Goal: Task Accomplishment & Management: Manage account settings

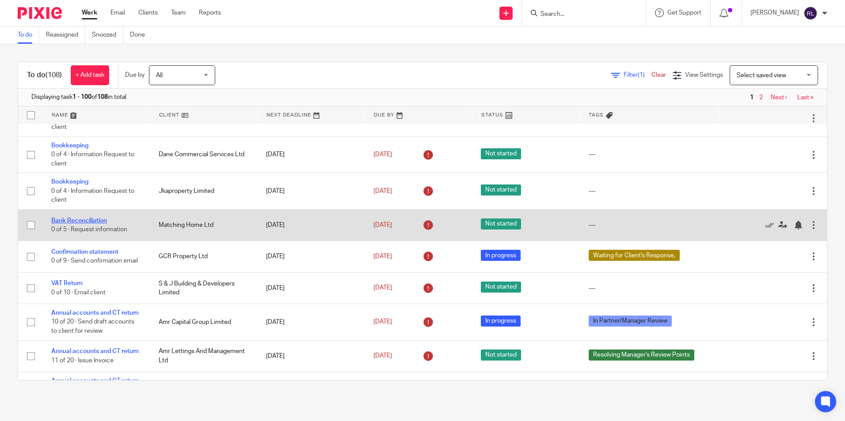
scroll to position [3272, 0]
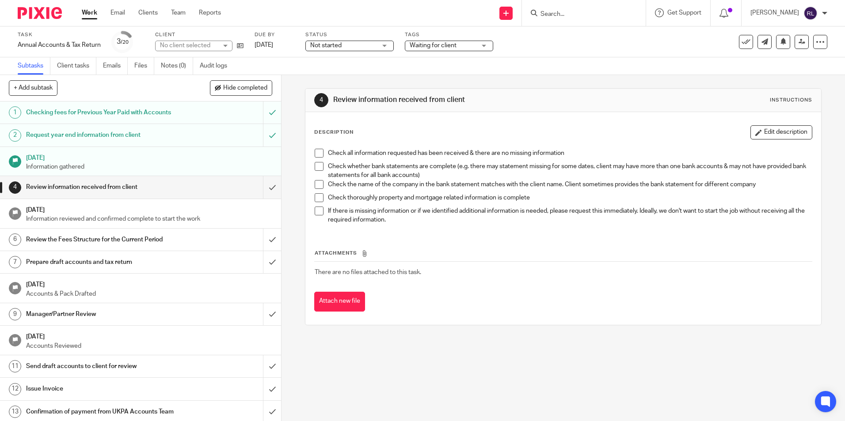
click at [423, 49] on span "Waiting for client" at bounding box center [442, 45] width 66 height 9
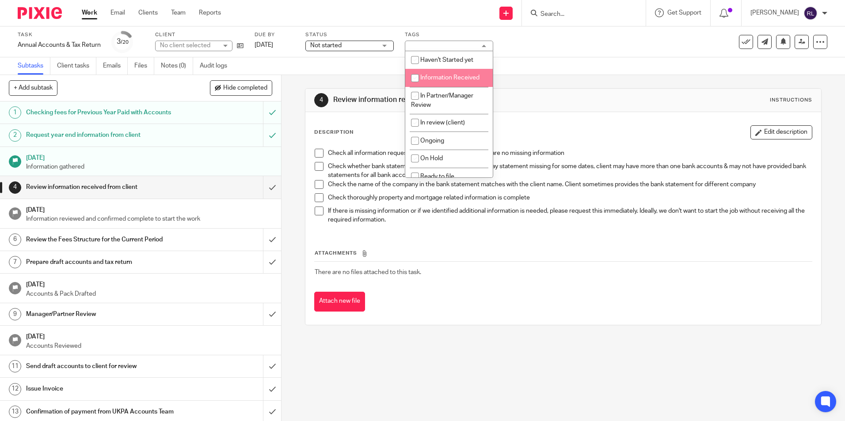
click at [431, 78] on span "Information Received" at bounding box center [449, 78] width 59 height 6
checkbox input "true"
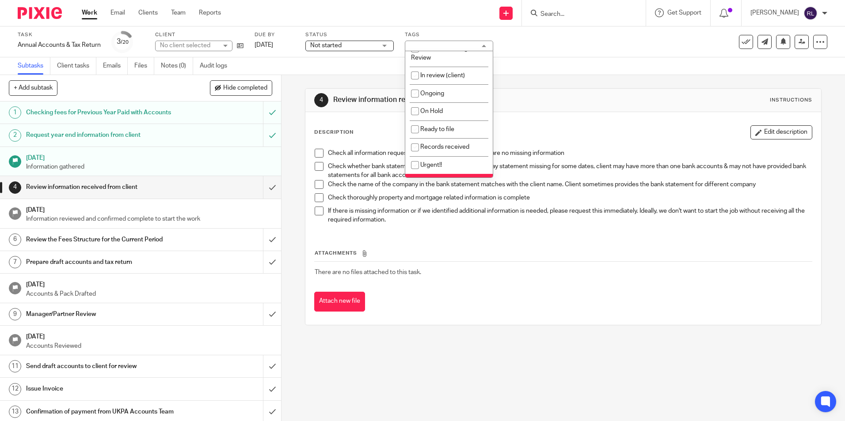
scroll to position [88, 0]
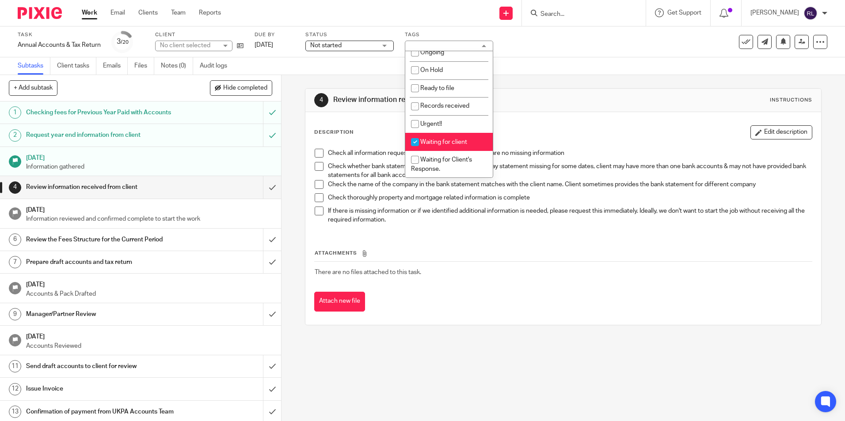
click at [432, 142] on span "Waiting for client" at bounding box center [443, 142] width 47 height 6
checkbox input "false"
click at [364, 77] on div "4 Review information received from client Instructions Description Edit descrip…" at bounding box center [563, 207] width 516 height 264
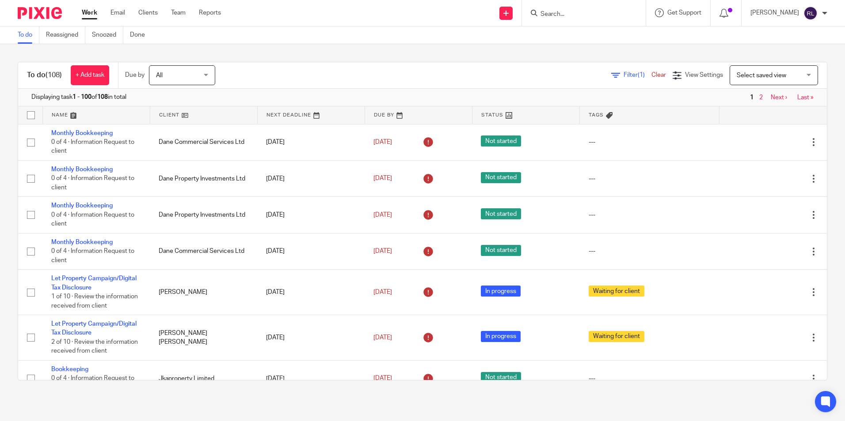
scroll to position [226, 0]
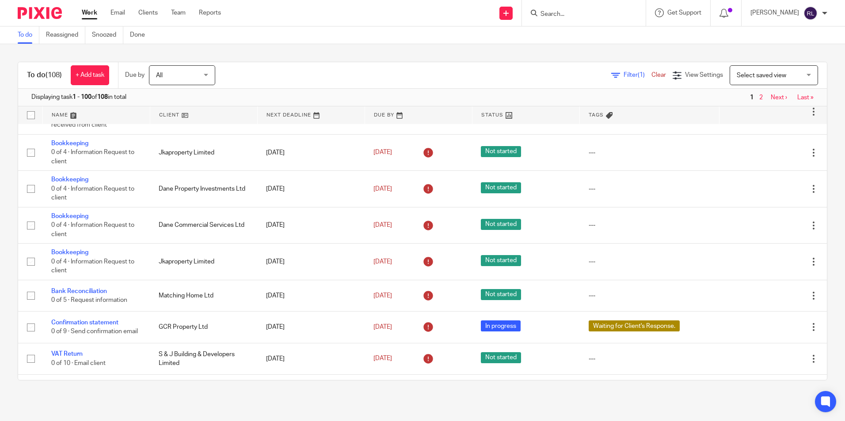
click at [558, 8] on form at bounding box center [586, 13] width 94 height 11
click at [558, 11] on input "Search" at bounding box center [579, 15] width 80 height 8
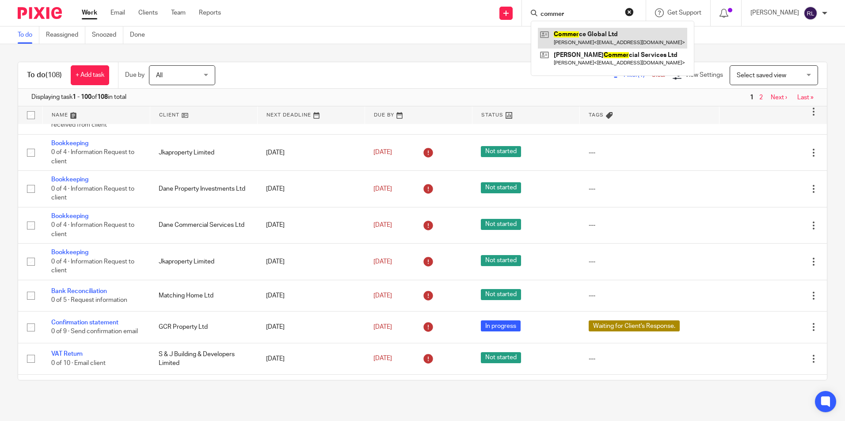
type input "commer"
click at [597, 36] on link at bounding box center [612, 38] width 149 height 20
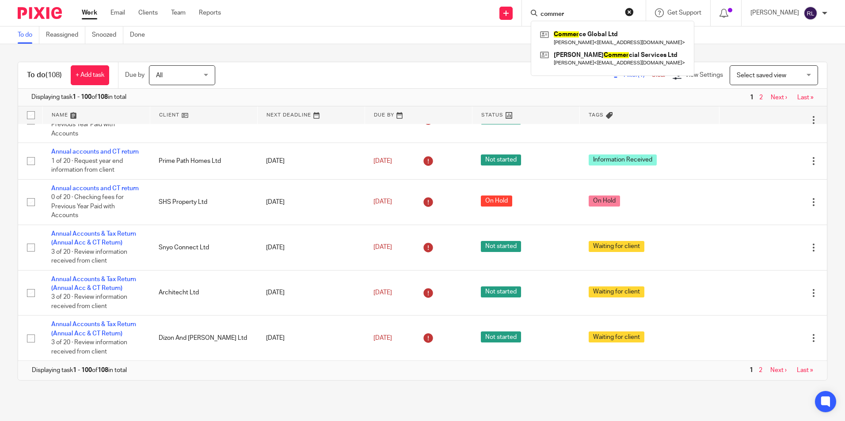
scroll to position [3599, 0]
click at [770, 373] on link "Next ›" at bounding box center [778, 371] width 16 height 6
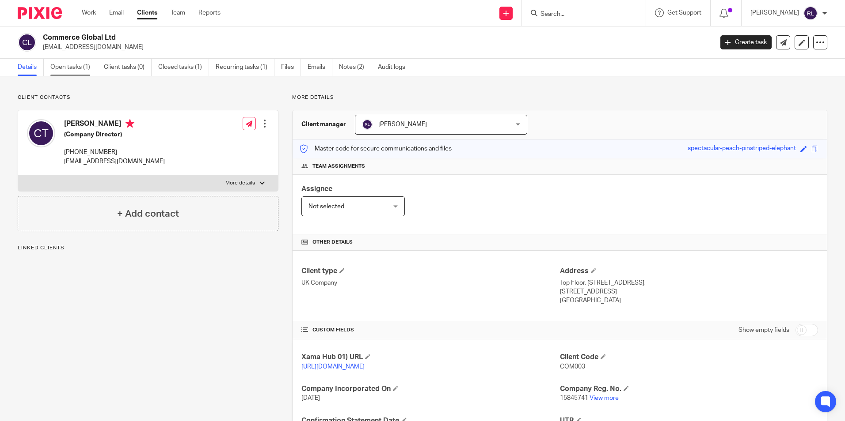
click at [76, 66] on link "Open tasks (1)" at bounding box center [73, 67] width 47 height 17
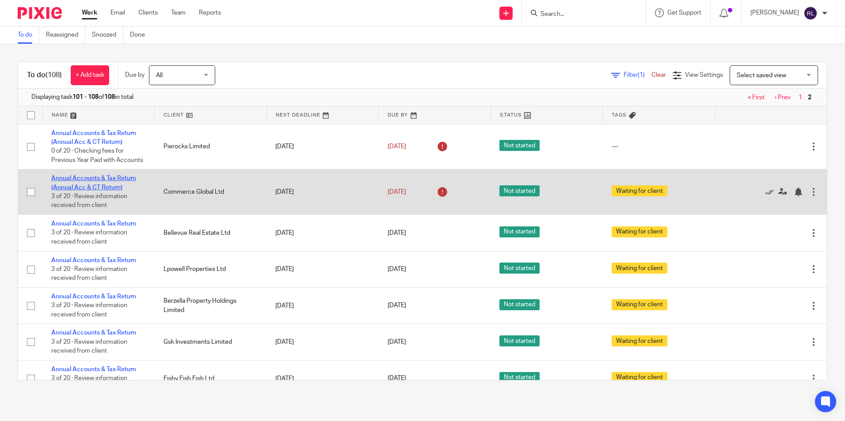
click at [126, 186] on link "Annual Accounts & Tax Return (Annual Acc & CT Return)" at bounding box center [93, 182] width 85 height 15
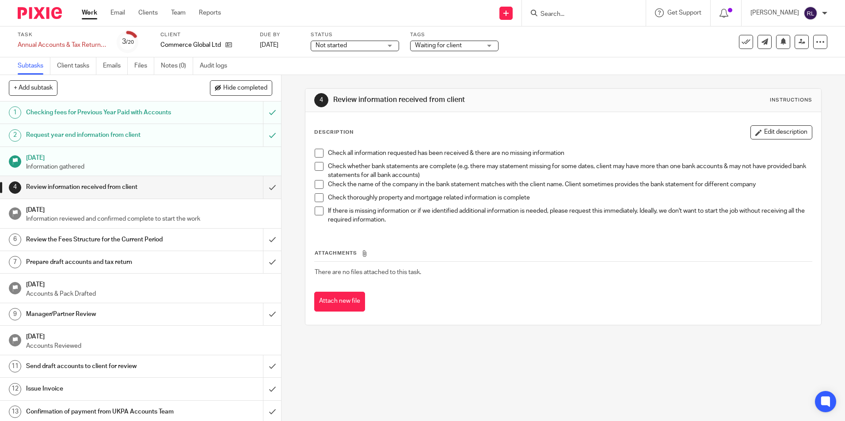
click at [443, 49] on span "Waiting for client" at bounding box center [448, 45] width 66 height 9
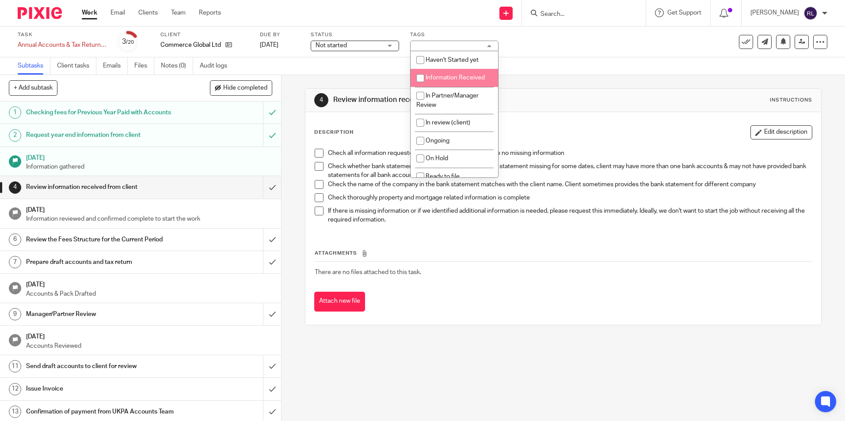
click at [451, 81] on li "Information Received" at bounding box center [453, 78] width 87 height 18
checkbox input "true"
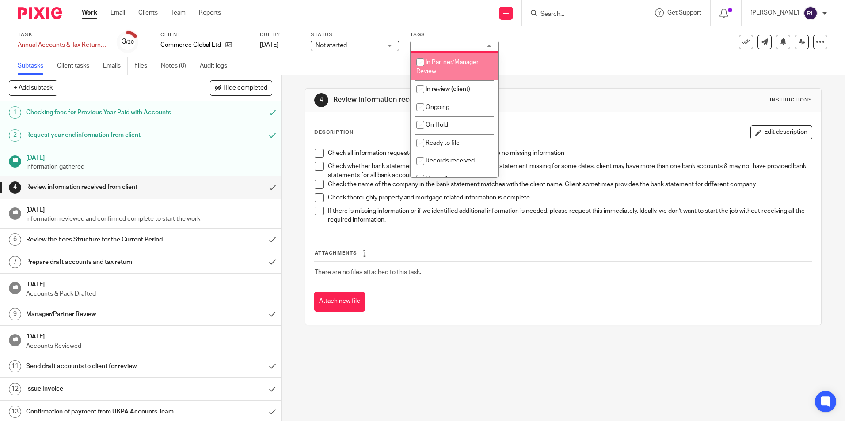
scroll to position [88, 0]
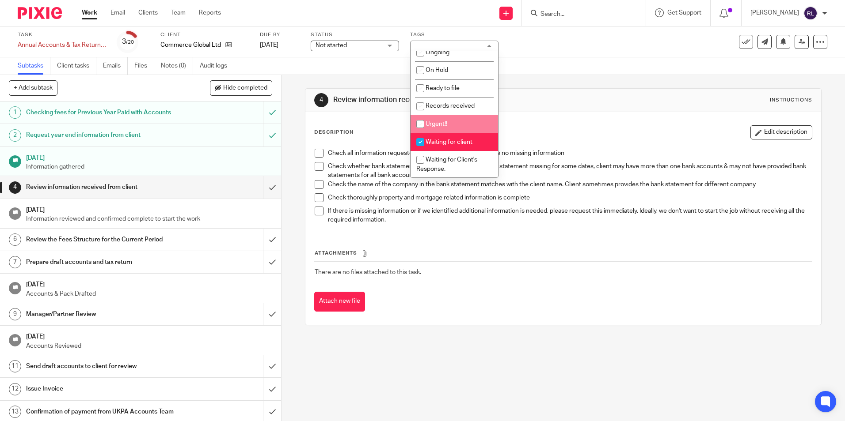
click at [454, 141] on span "Waiting for client" at bounding box center [448, 142] width 47 height 6
checkbox input "false"
click at [525, 91] on div "4 Review information received from client Instructions" at bounding box center [562, 100] width 515 height 23
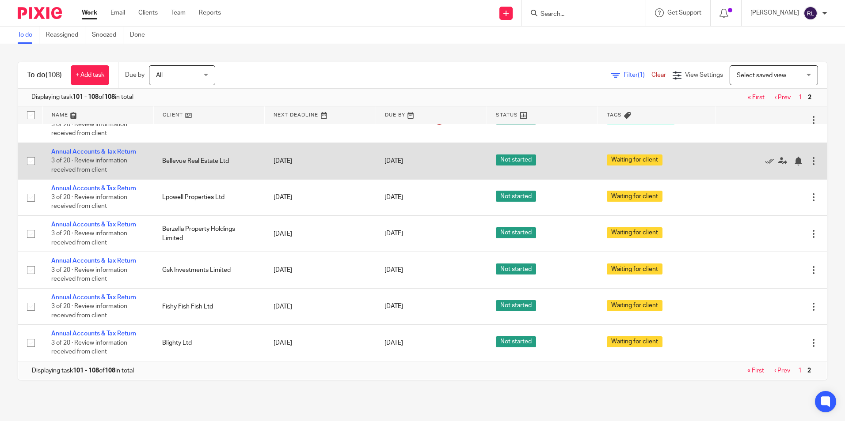
scroll to position [81, 0]
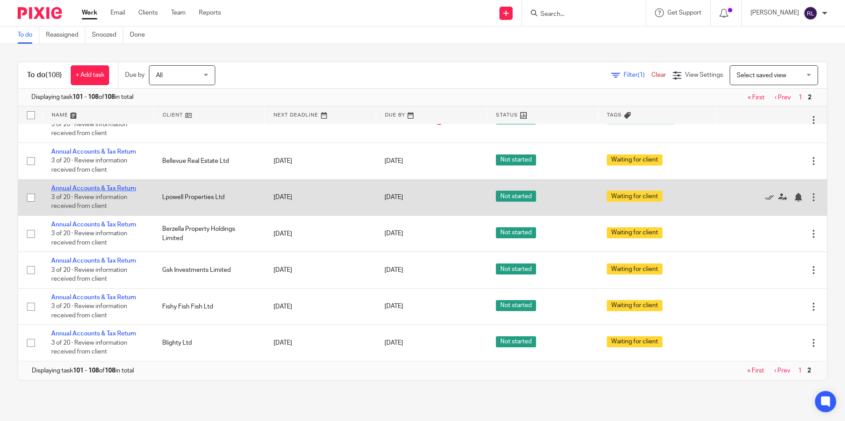
click at [125, 190] on link "Annual Accounts & Tax Return" at bounding box center [93, 189] width 85 height 6
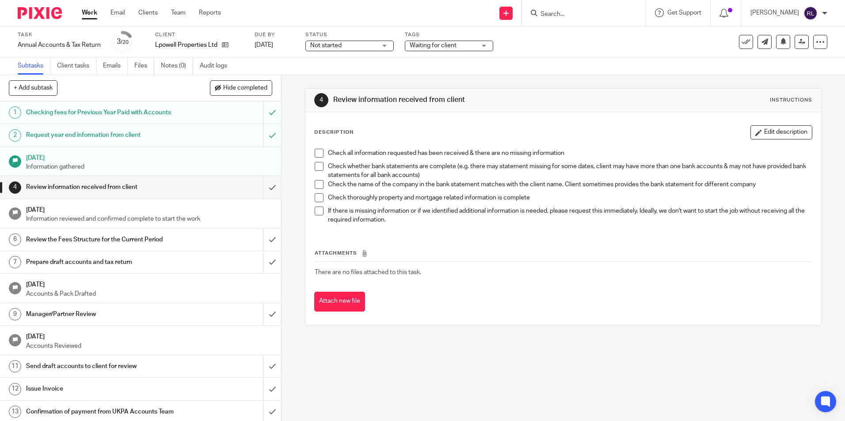
click at [419, 46] on span "Waiting for client" at bounding box center [432, 45] width 47 height 6
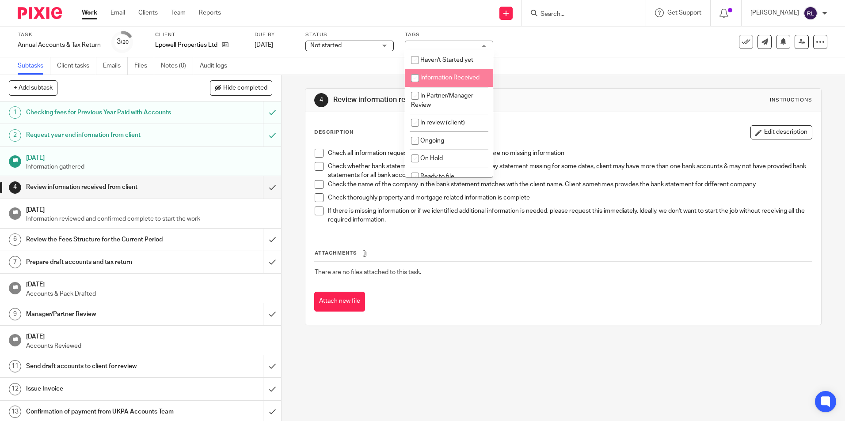
click at [443, 84] on li "Information Received" at bounding box center [448, 78] width 87 height 18
checkbox input "true"
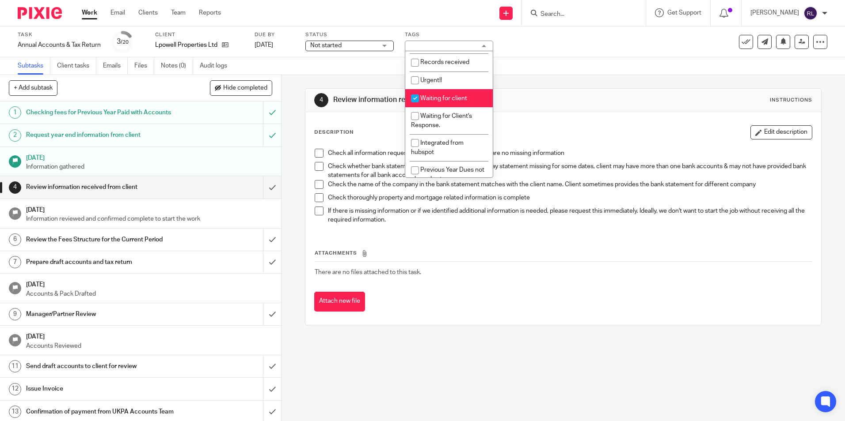
scroll to position [133, 0]
click at [447, 93] on li "Waiting for client" at bounding box center [448, 98] width 87 height 18
checkbox input "false"
click at [360, 72] on div "Subtasks Client tasks Emails Files Notes (0) Audit logs" at bounding box center [422, 66] width 845 height 18
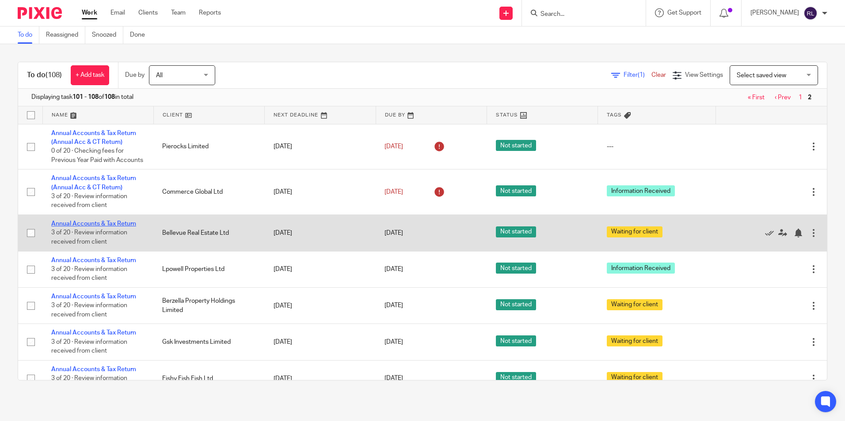
scroll to position [81, 0]
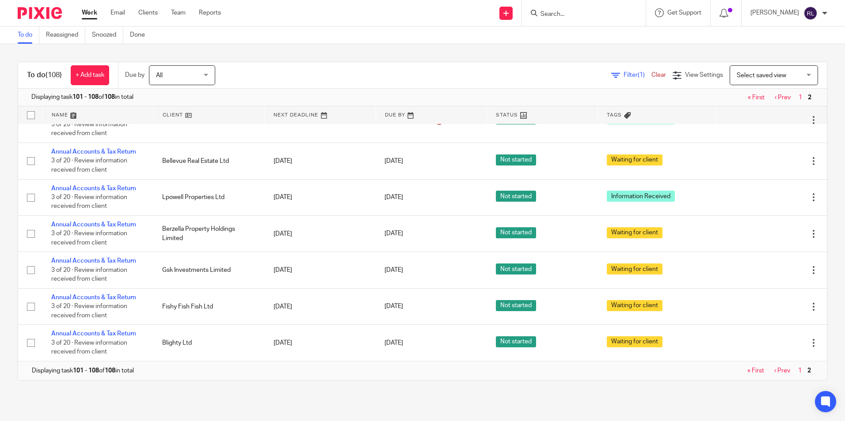
click at [747, 373] on link "« First" at bounding box center [755, 371] width 17 height 6
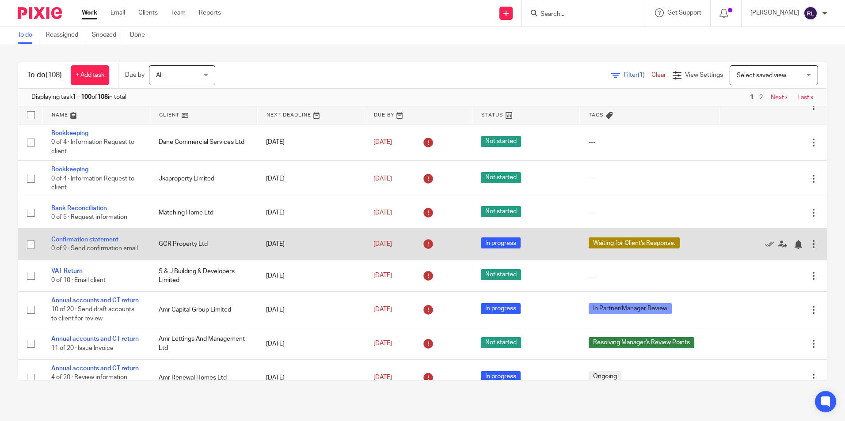
scroll to position [353, 0]
